Goal: Information Seeking & Learning: Learn about a topic

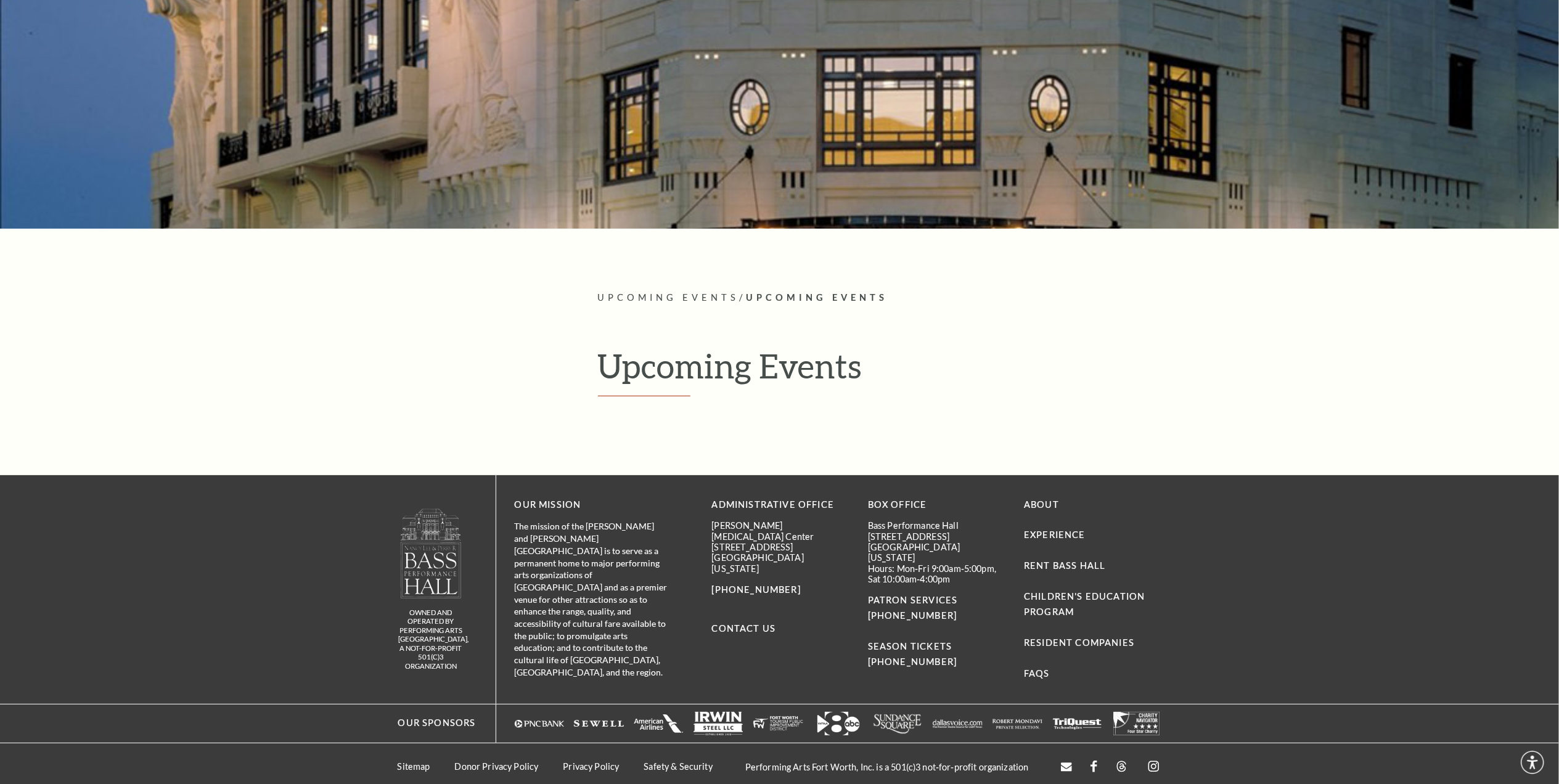
scroll to position [188, 0]
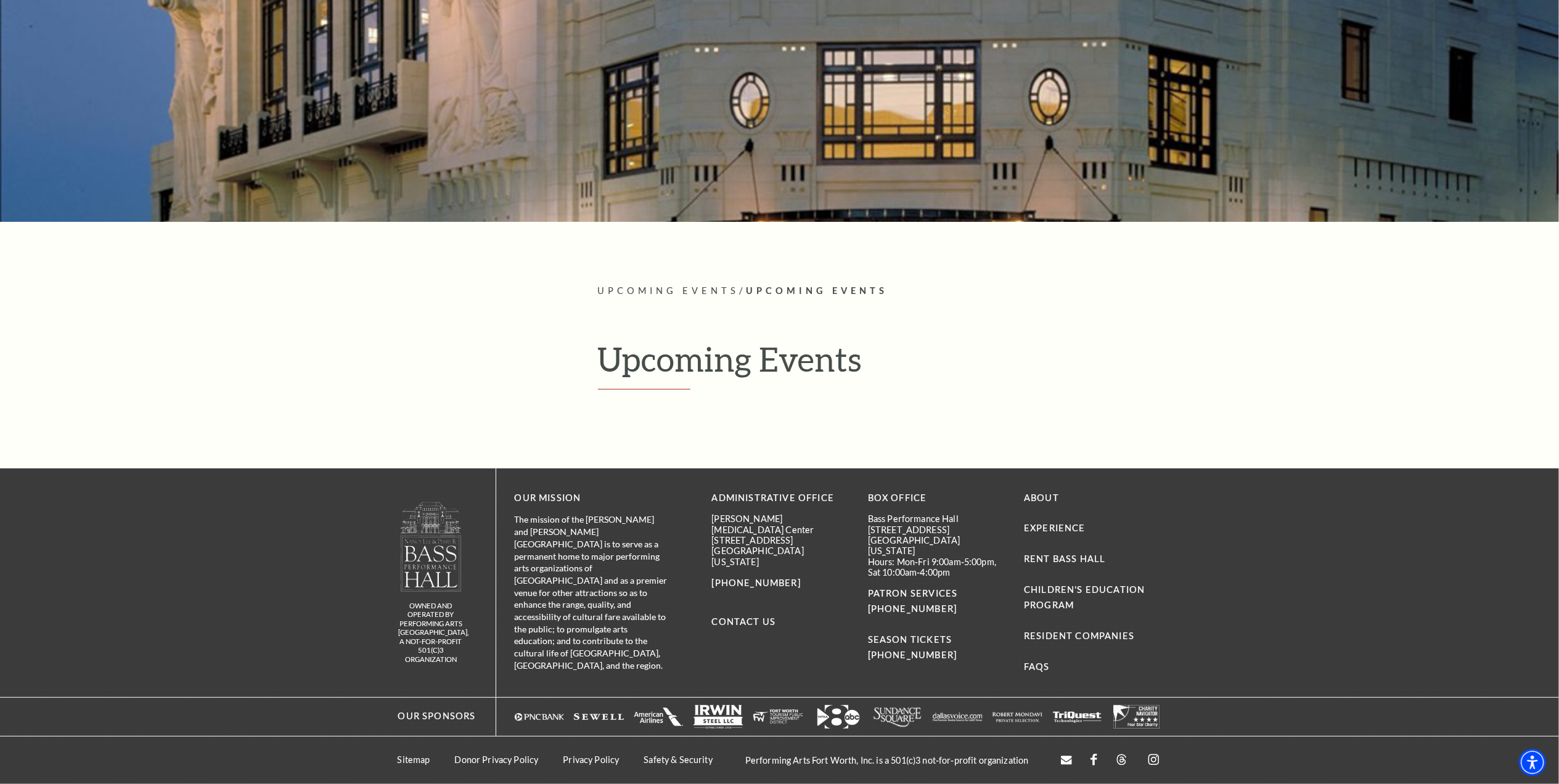
click at [695, 362] on h1 "Upcoming Events" at bounding box center [879, 364] width 564 height 51
click at [689, 288] on span "Upcoming Events" at bounding box center [668, 290] width 142 height 11
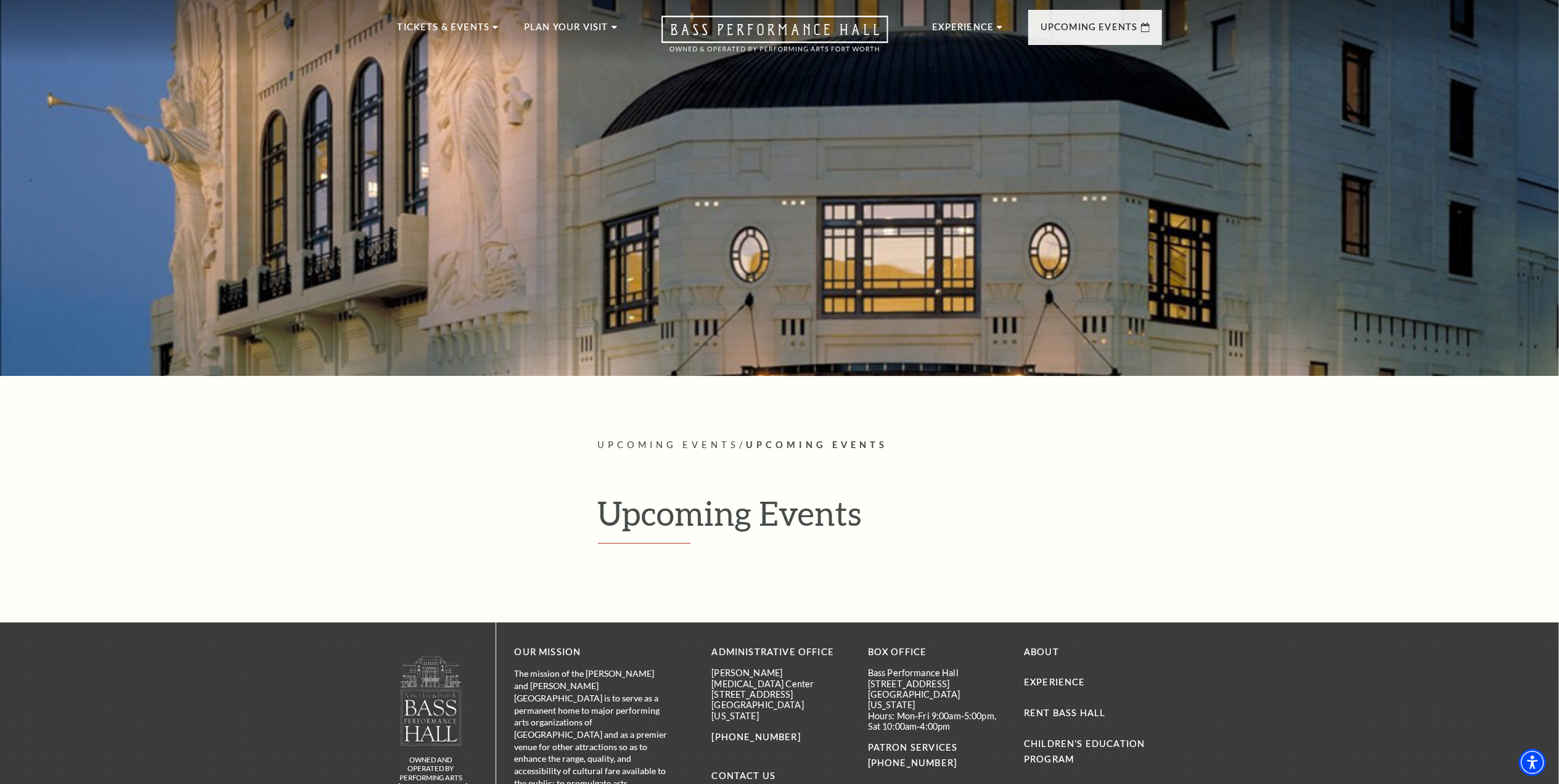
scroll to position [0, 0]
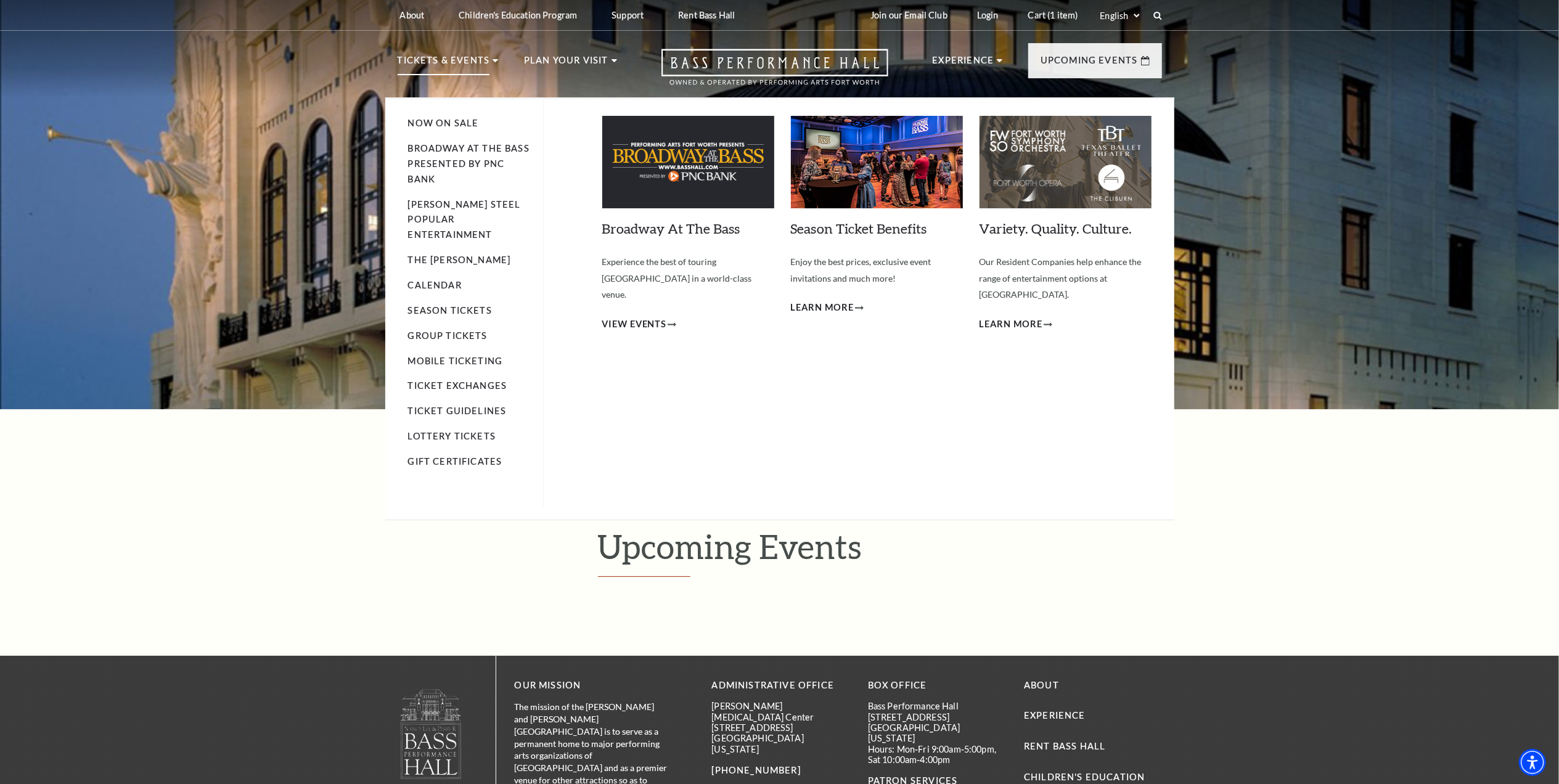
click at [466, 56] on p "Tickets & Events" at bounding box center [444, 64] width 92 height 22
click at [453, 58] on p "Tickets & Events" at bounding box center [444, 64] width 92 height 22
click at [453, 57] on p "Tickets & Events" at bounding box center [444, 64] width 92 height 22
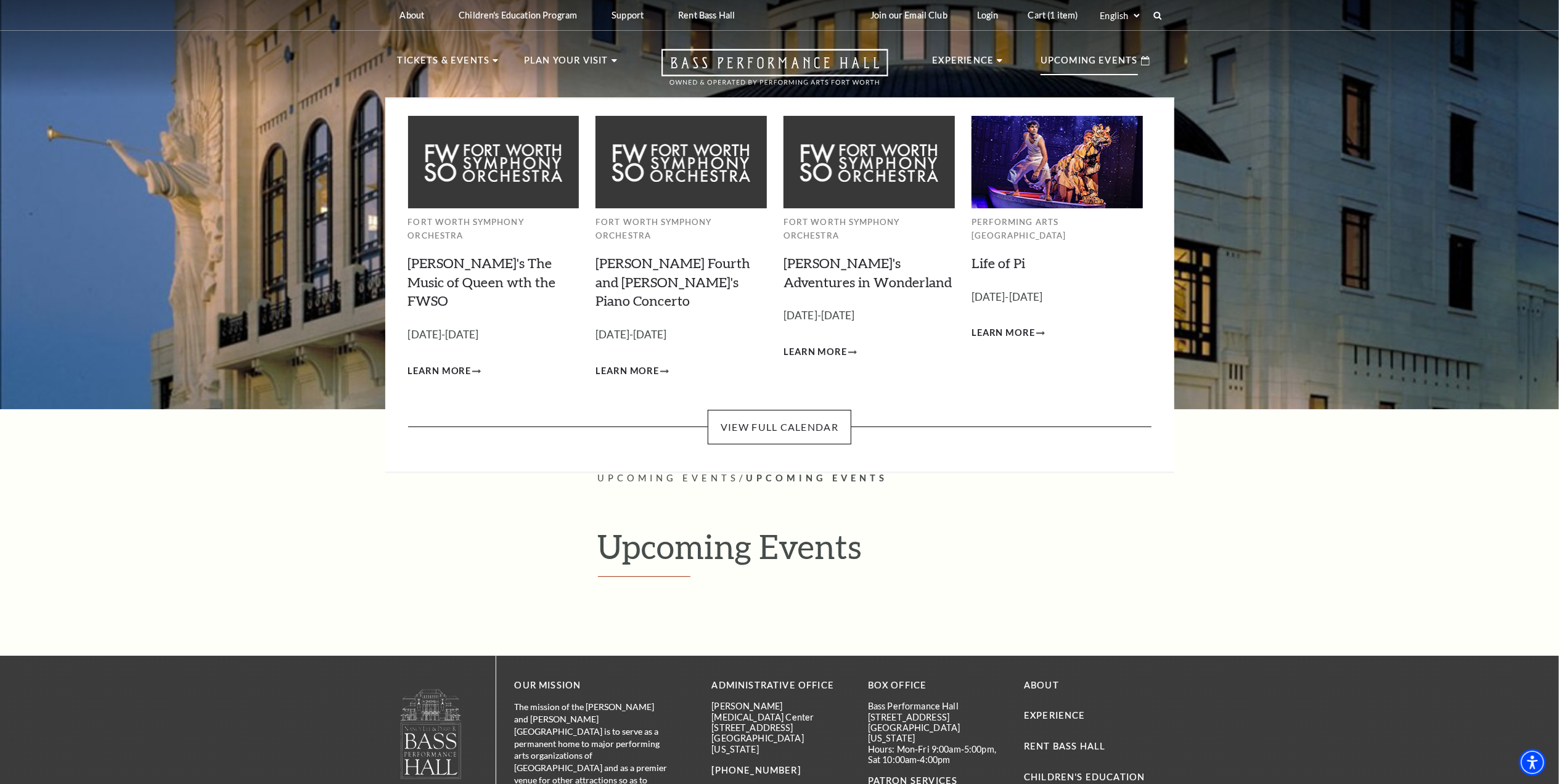
click at [1066, 65] on p "Upcoming Events" at bounding box center [1089, 64] width 97 height 22
click at [1071, 57] on p "Upcoming Events" at bounding box center [1089, 64] width 97 height 22
click at [806, 409] on link "View Full Calendar" at bounding box center [779, 426] width 144 height 34
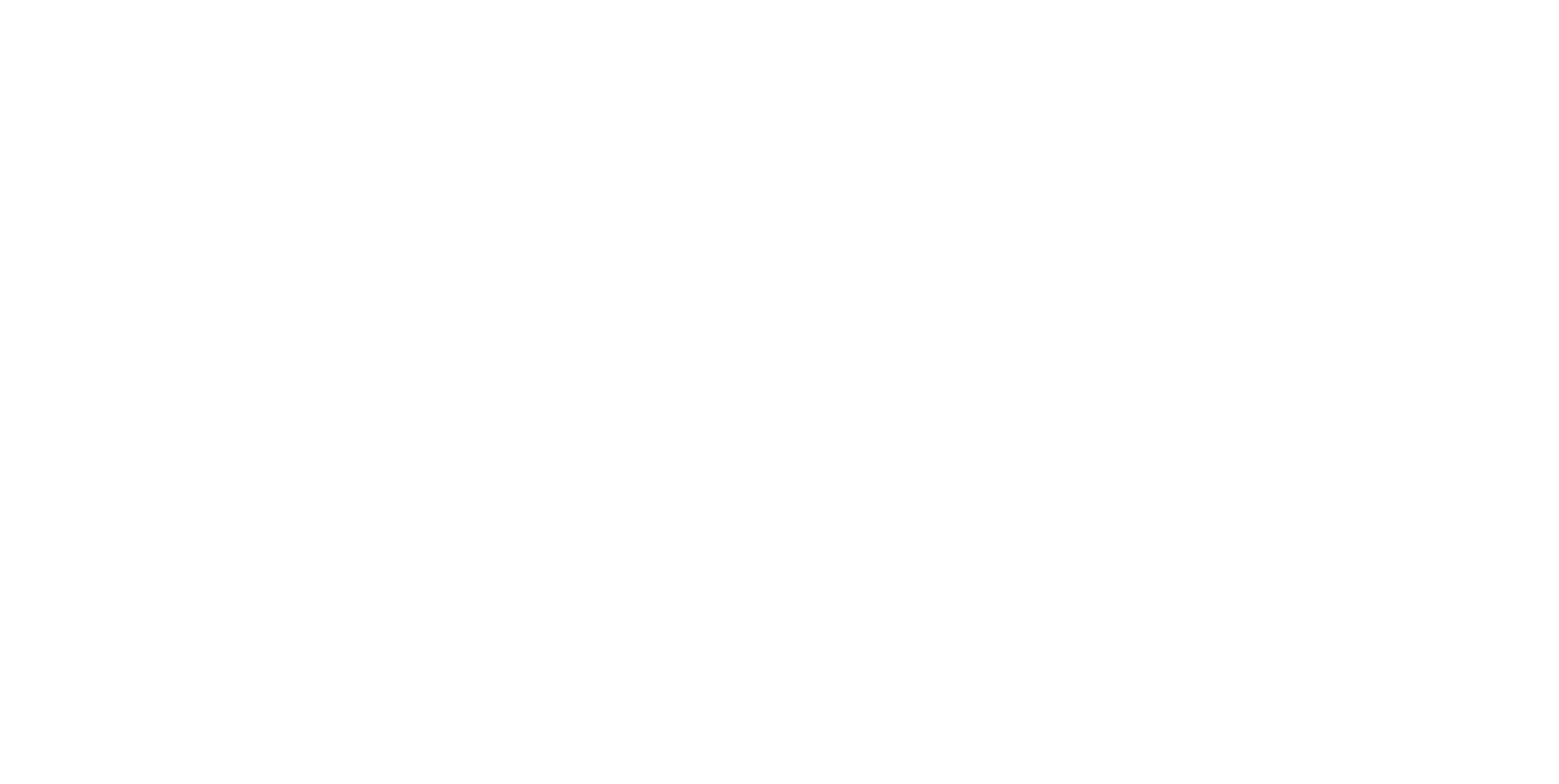
click at [0, 0] on html at bounding box center [0, 0] width 0 height 0
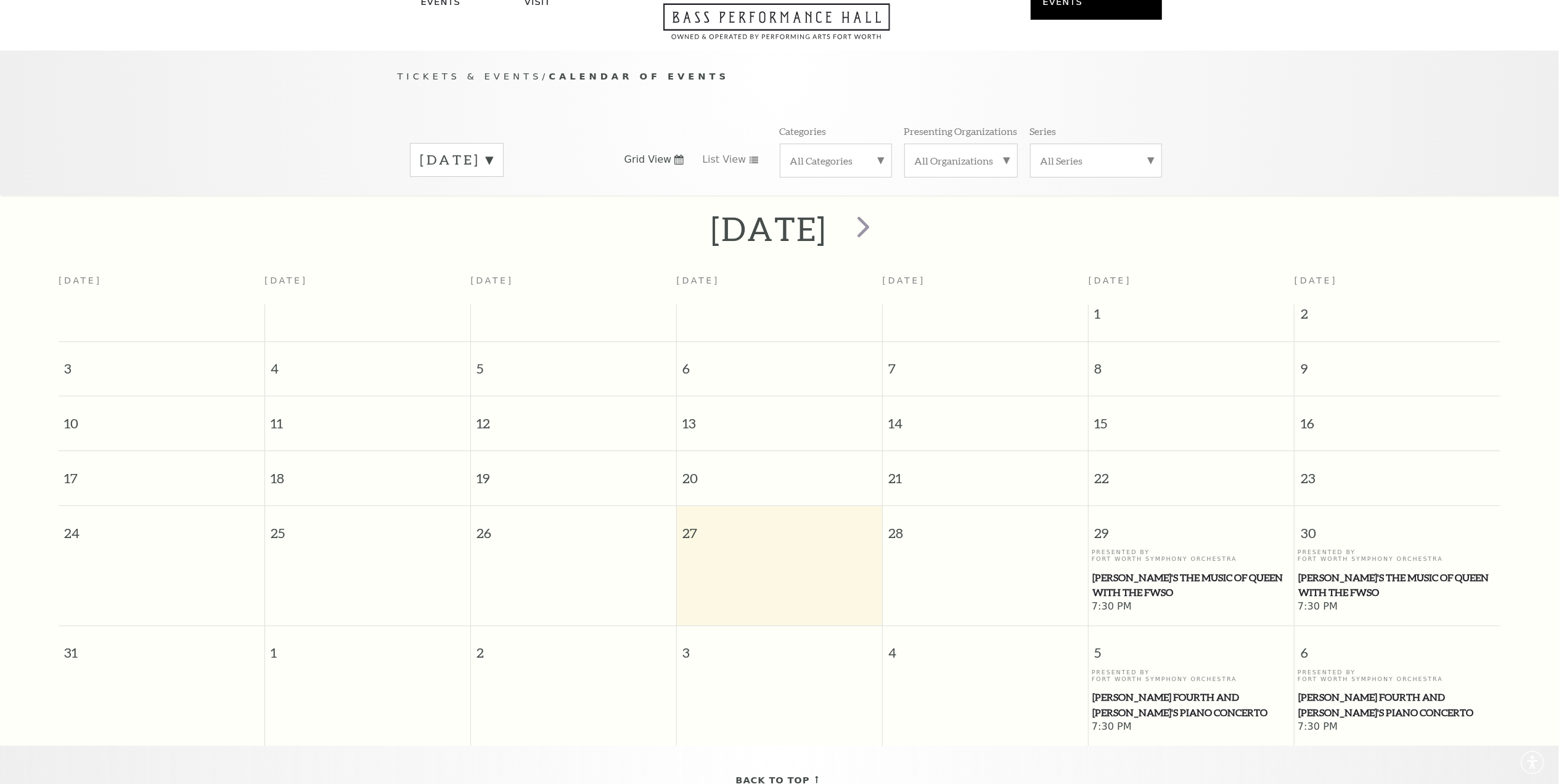
scroll to position [109, 0]
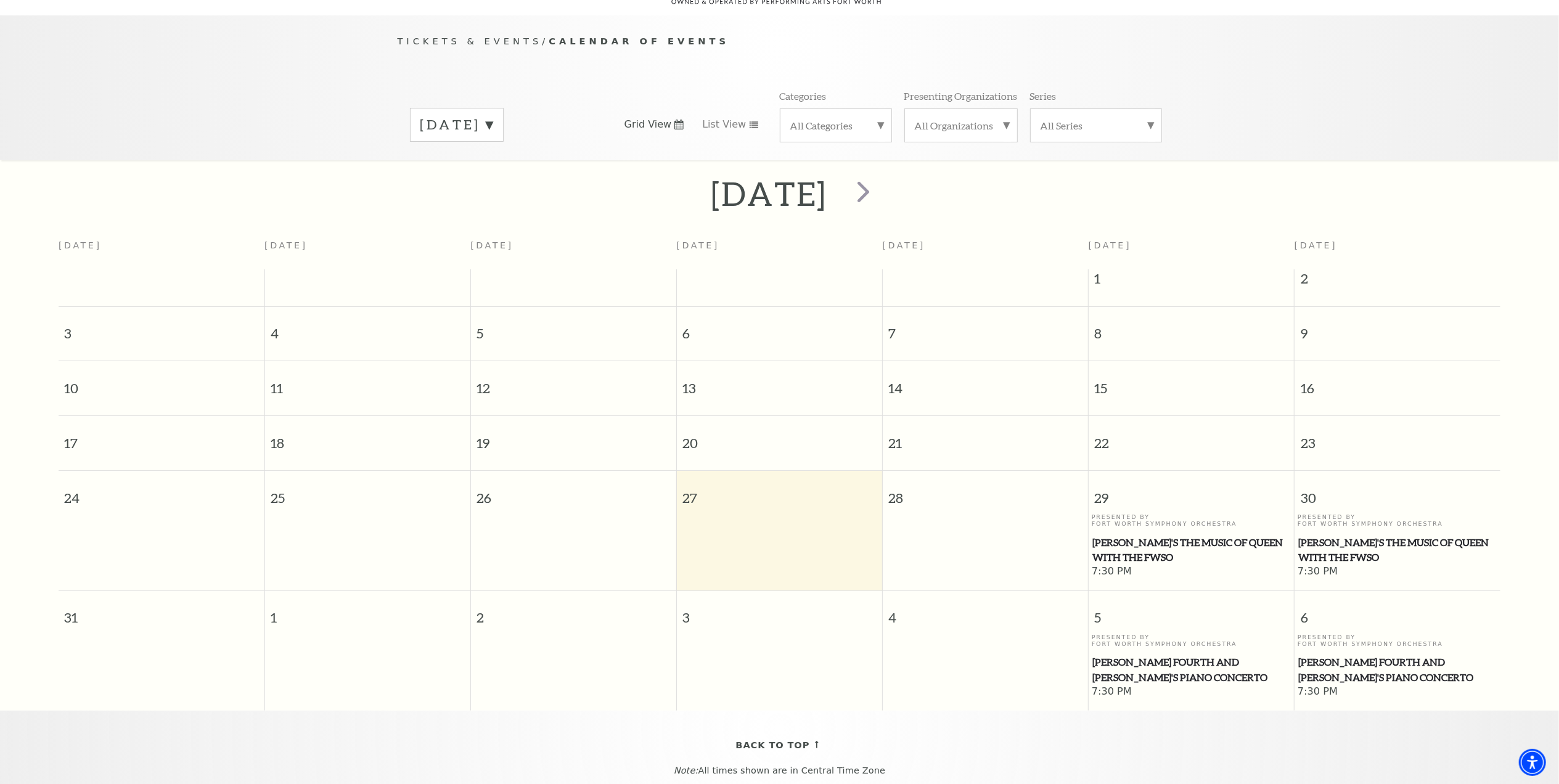
click at [725, 486] on span "27" at bounding box center [779, 492] width 205 height 42
click at [690, 483] on span "27" at bounding box center [779, 492] width 205 height 42
drag, startPoint x: 690, startPoint y: 483, endPoint x: 742, endPoint y: 489, distance: 52.3
click at [742, 489] on span "27" at bounding box center [779, 492] width 205 height 42
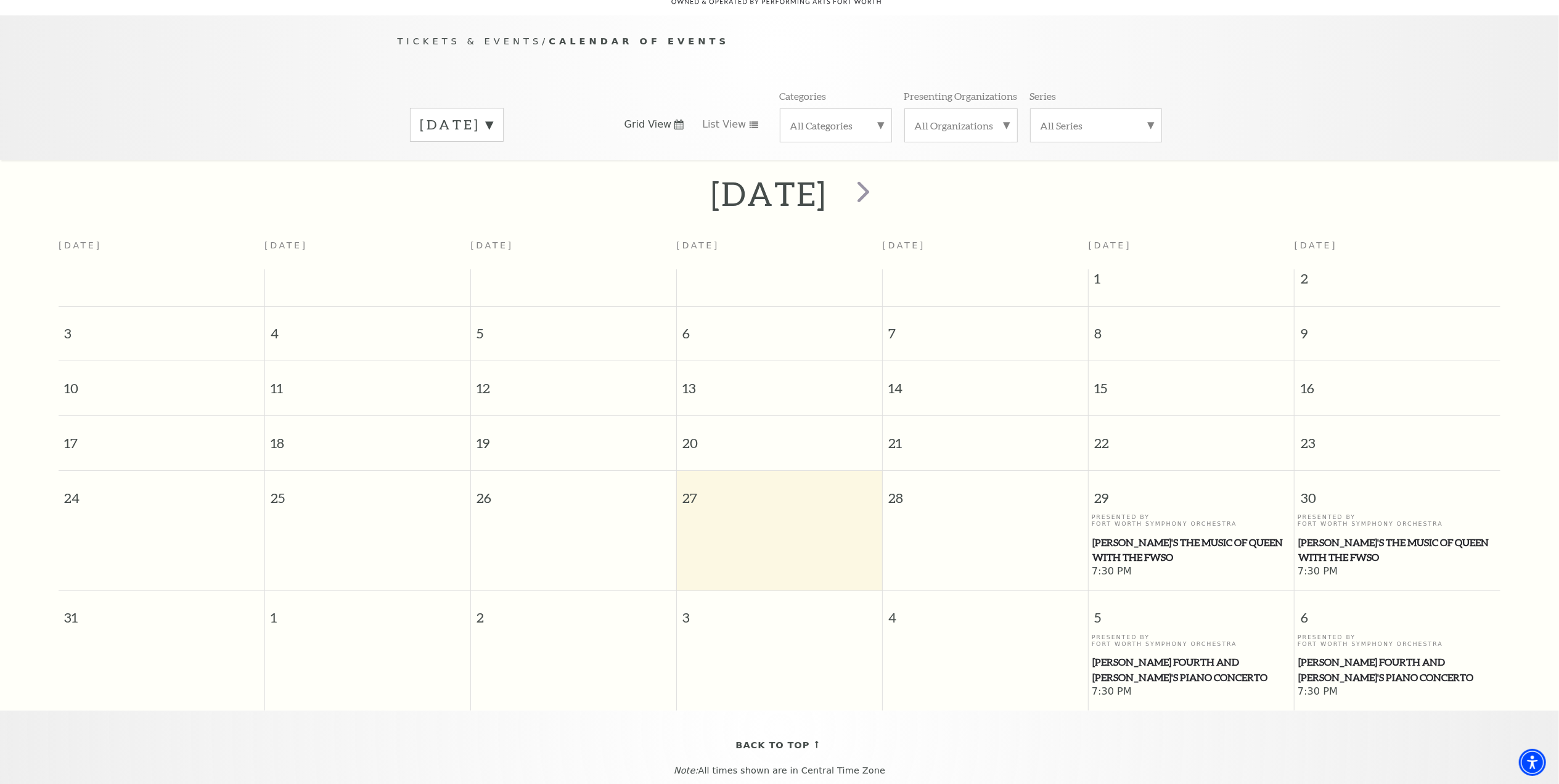
click at [765, 546] on td at bounding box center [779, 546] width 206 height 66
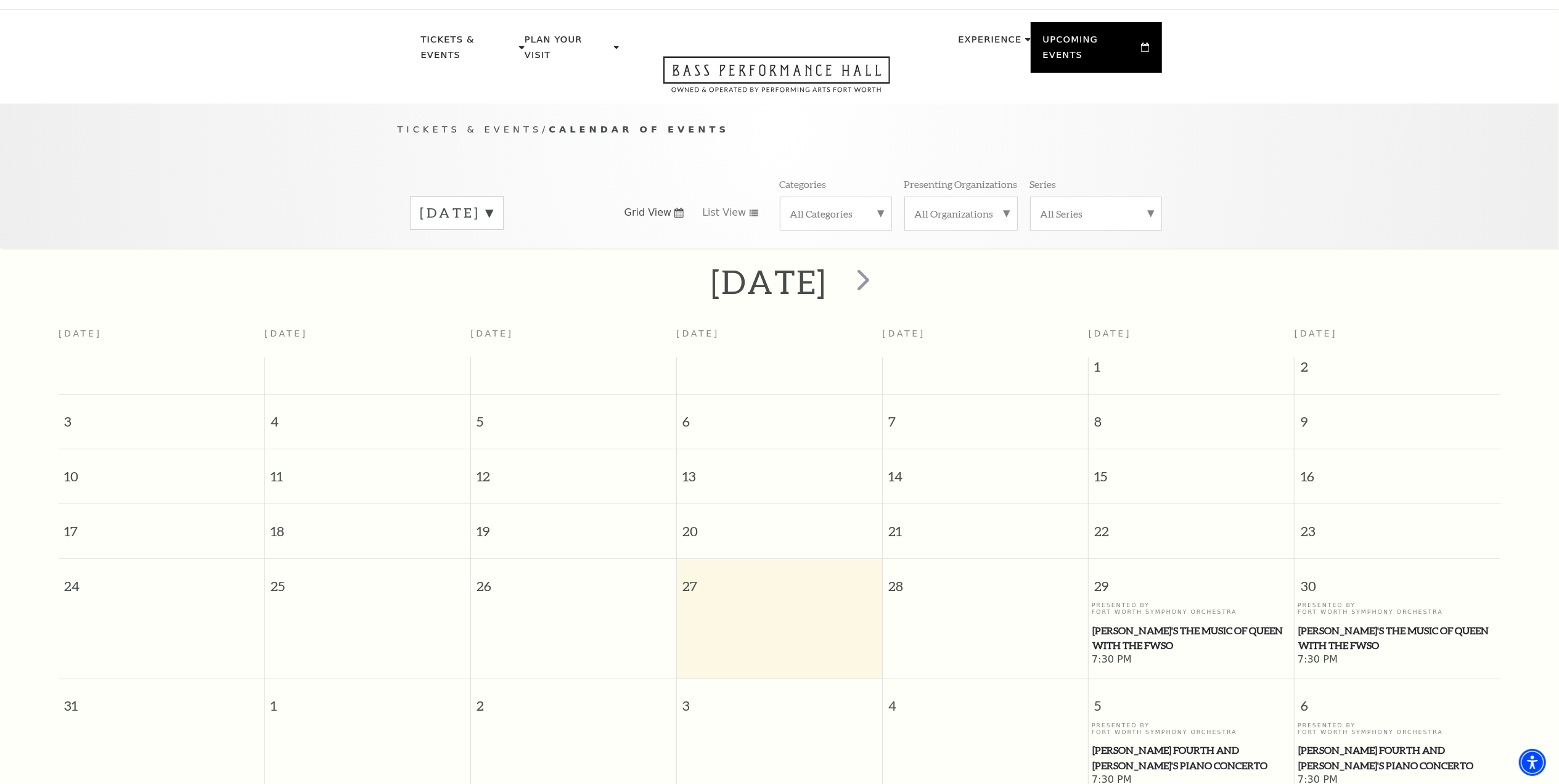
scroll to position [0, 0]
